Goal: Task Accomplishment & Management: Use online tool/utility

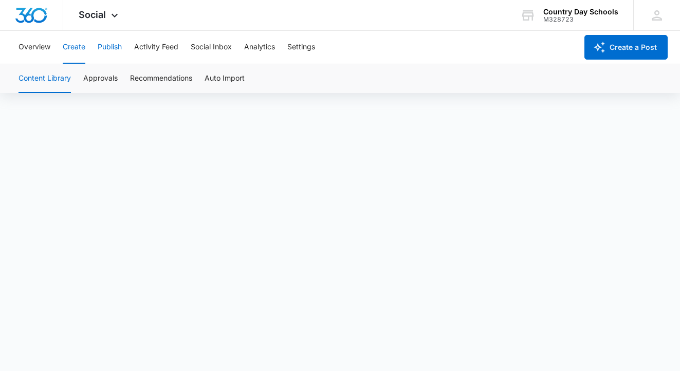
click at [120, 48] on button "Publish" at bounding box center [110, 47] width 24 height 33
